Goal: Information Seeking & Learning: Understand process/instructions

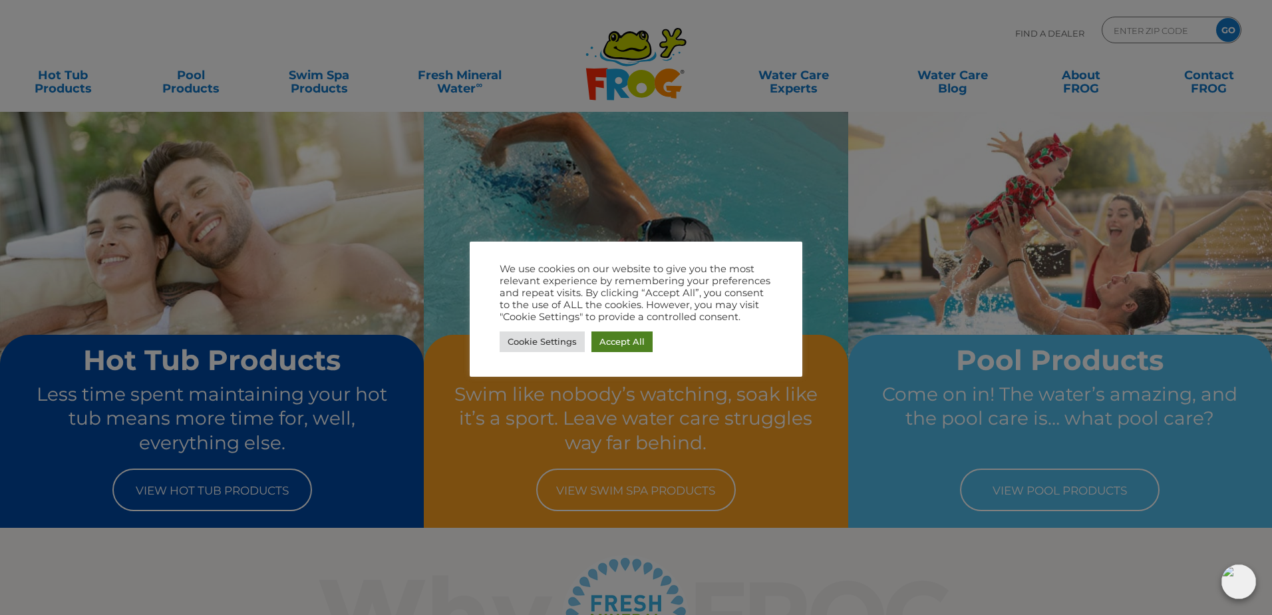
click at [629, 345] on link "Accept All" at bounding box center [621, 341] width 61 height 21
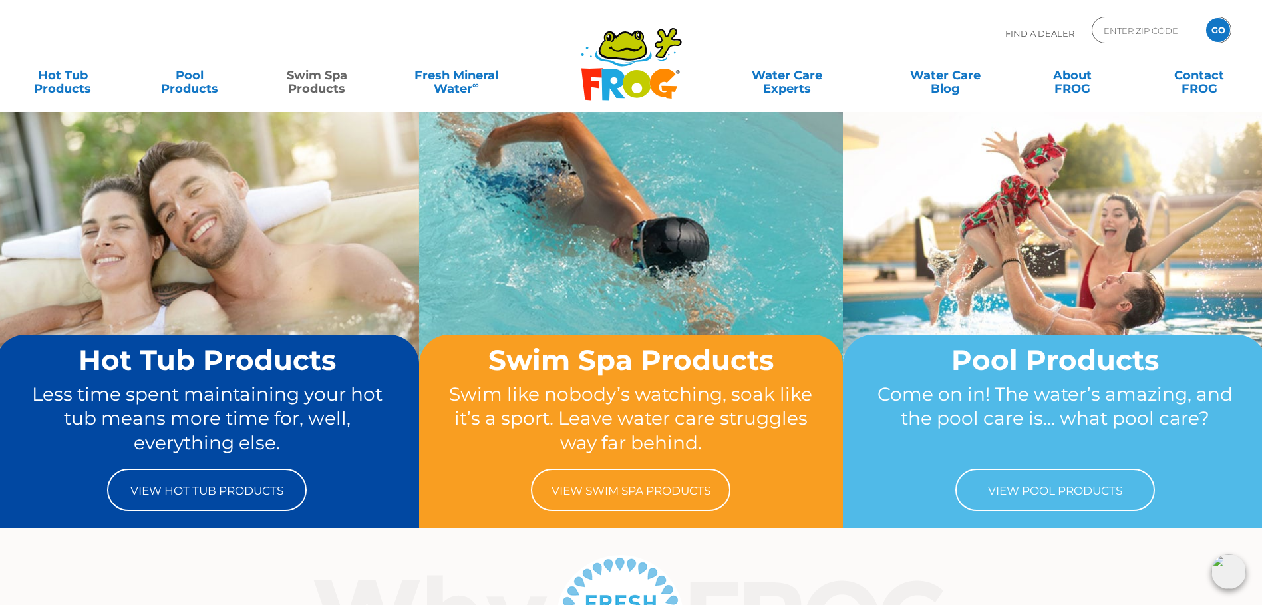
click at [294, 86] on link "Swim Spa Products" at bounding box center [316, 75] width 99 height 27
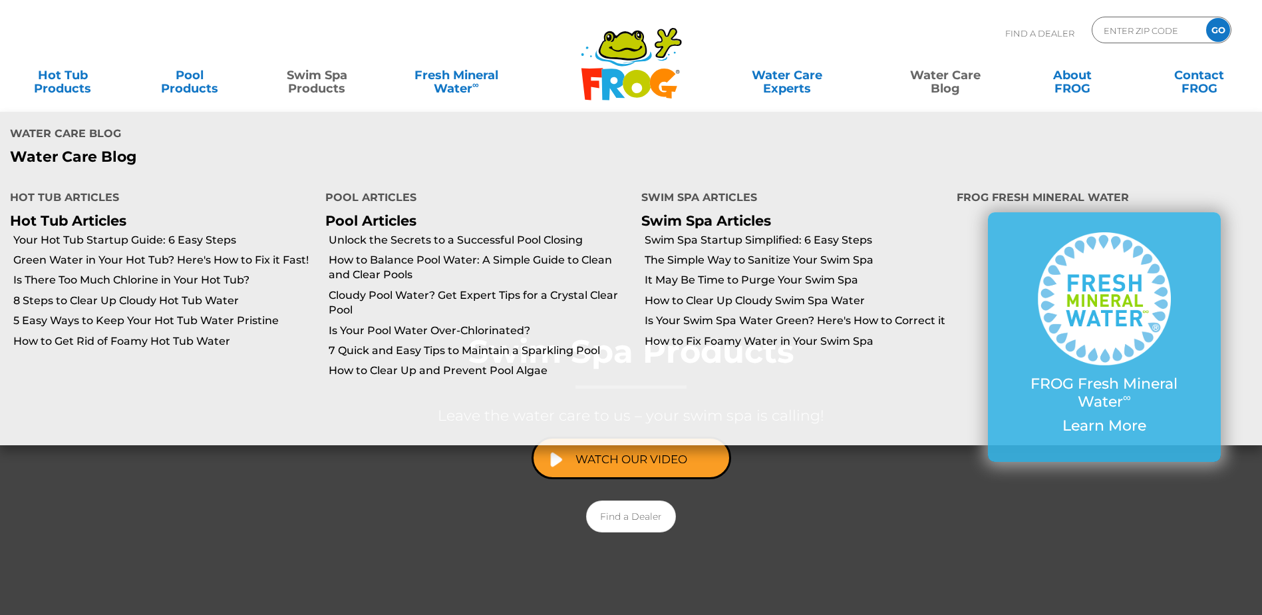
click at [941, 88] on link "Water Care Blog" at bounding box center [944, 75] width 99 height 27
click at [704, 212] on link "Swim Spa Articles" at bounding box center [706, 220] width 130 height 17
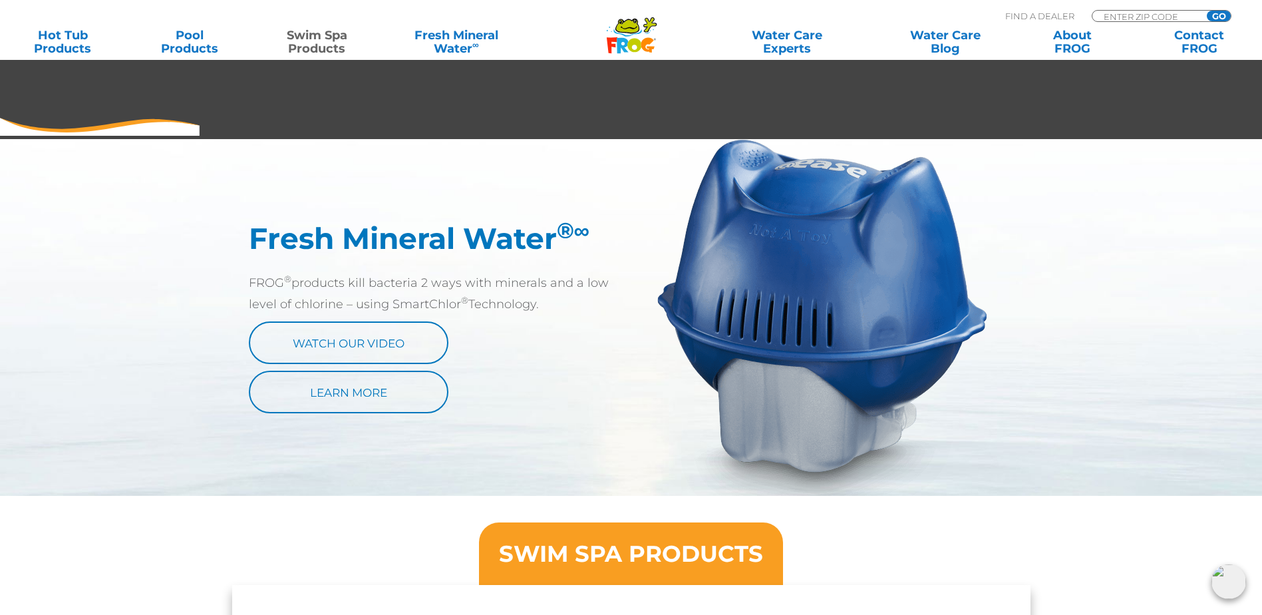
scroll to position [665, 0]
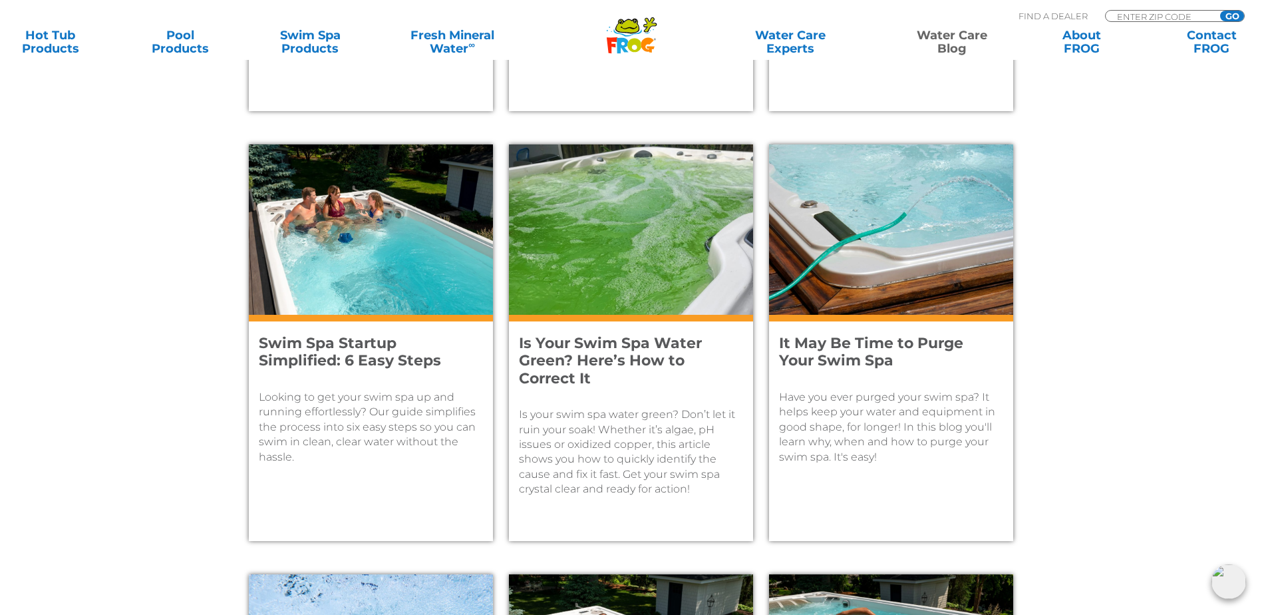
scroll to position [1422, 0]
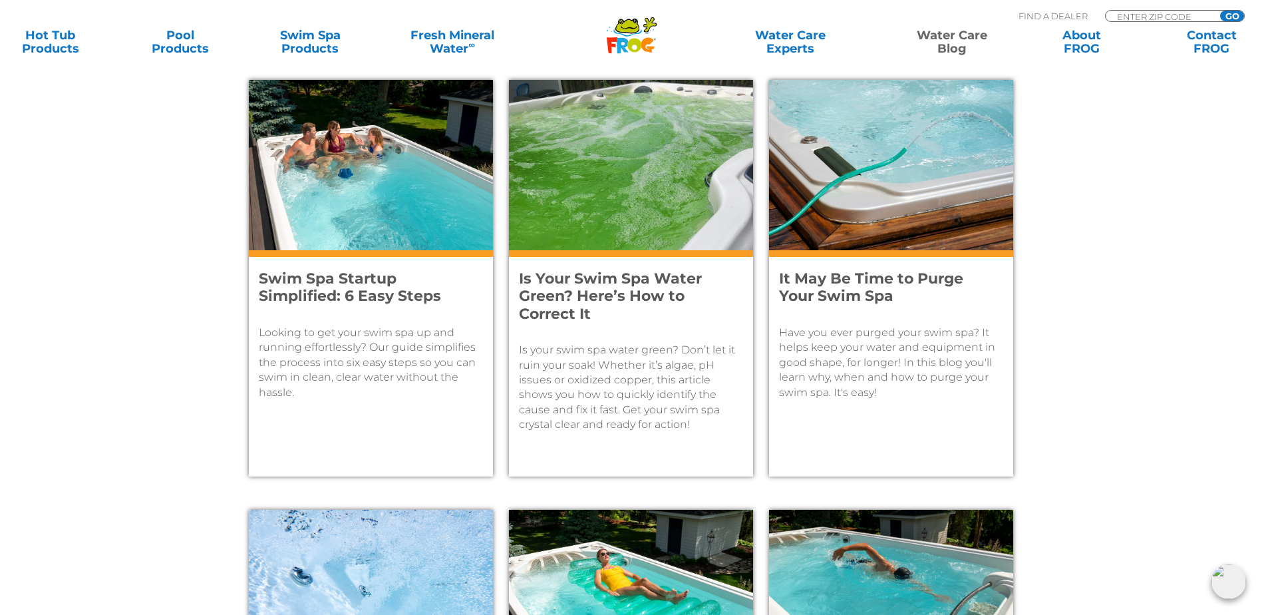
click at [335, 280] on h4 "Swim Spa Startup Simplified: 6 Easy Steps" at bounding box center [362, 287] width 206 height 35
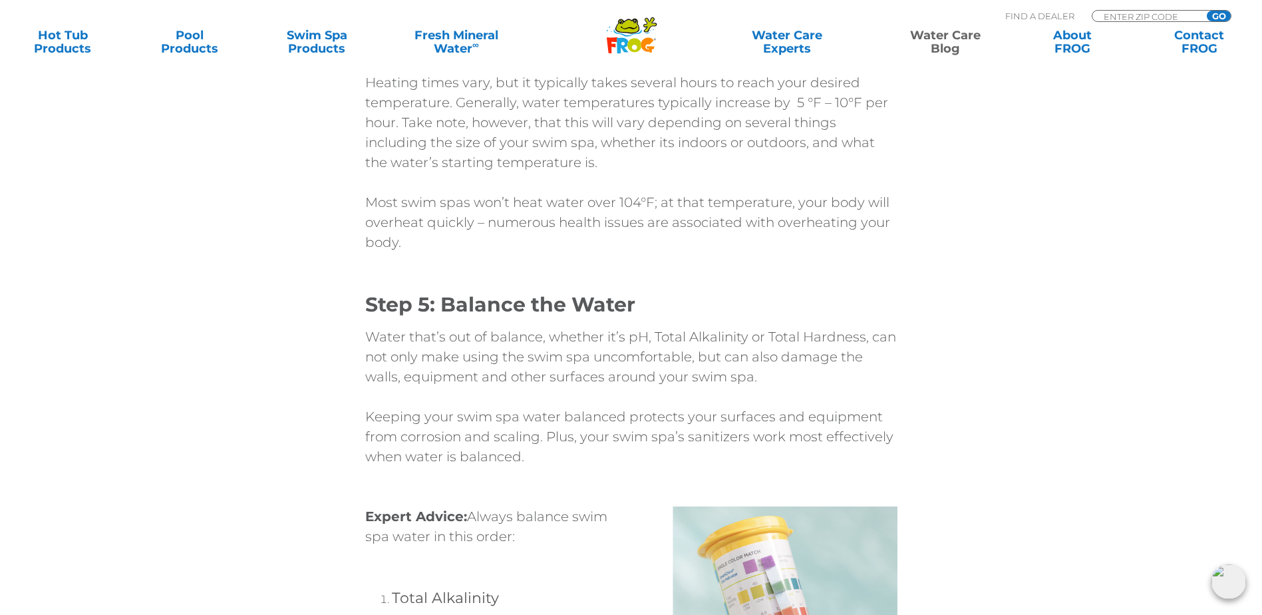
scroll to position [2993, 0]
